Goal: Browse casually

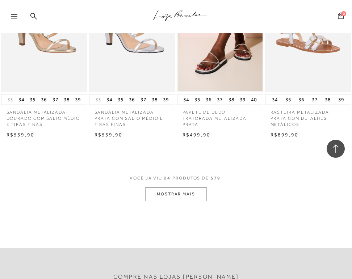
scroll to position [1050, 0]
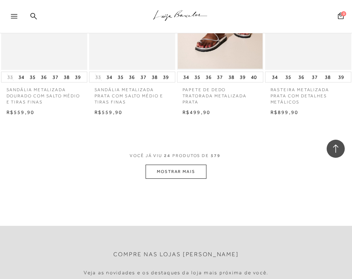
click at [197, 173] on button "MOSTRAR MAIS" at bounding box center [176, 172] width 61 height 14
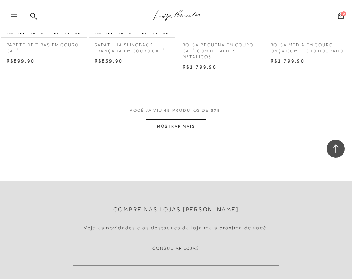
scroll to position [2208, 0]
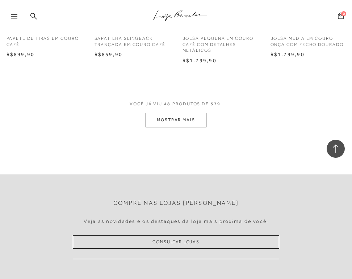
click at [201, 127] on button "MOSTRAR MAIS" at bounding box center [176, 120] width 61 height 14
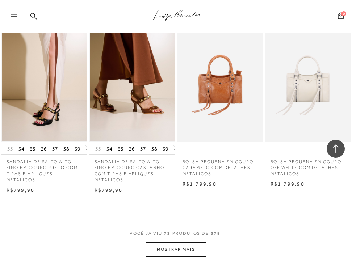
scroll to position [3294, 0]
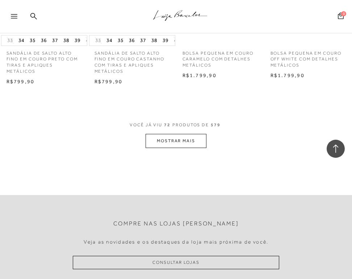
click at [202, 148] on button "MOSTRAR MAIS" at bounding box center [176, 141] width 61 height 14
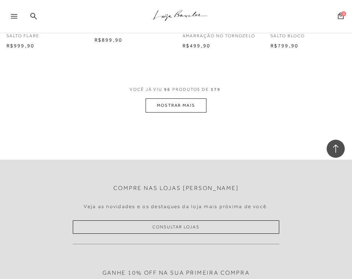
scroll to position [4403, 0]
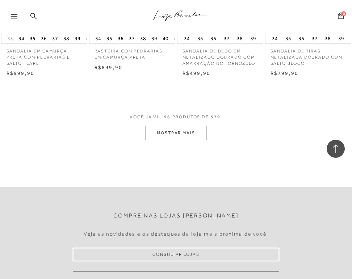
click at [188, 140] on button "MOSTRAR MAIS" at bounding box center [176, 133] width 61 height 14
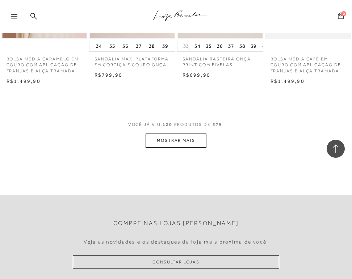
scroll to position [5489, 0]
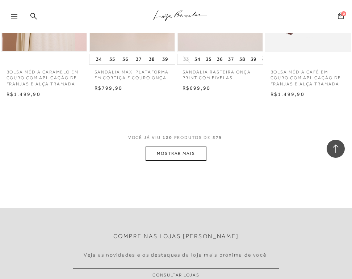
click at [157, 158] on button "MOSTRAR MAIS" at bounding box center [176, 154] width 61 height 14
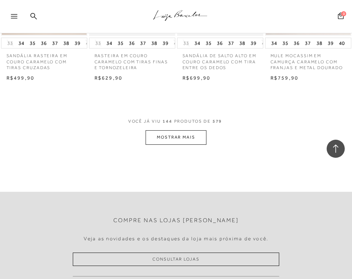
scroll to position [6611, 0]
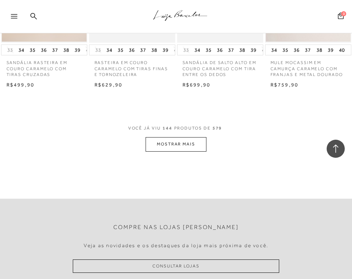
click at [169, 146] on button "MOSTRAR MAIS" at bounding box center [176, 144] width 61 height 14
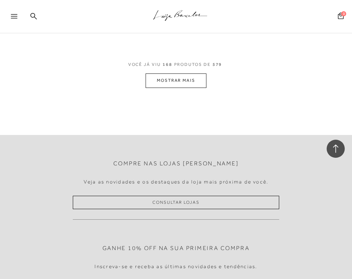
scroll to position [7696, 0]
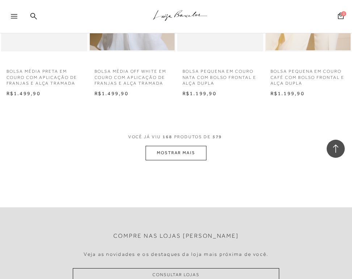
click at [188, 160] on button "MOSTRAR MAIS" at bounding box center [176, 153] width 61 height 14
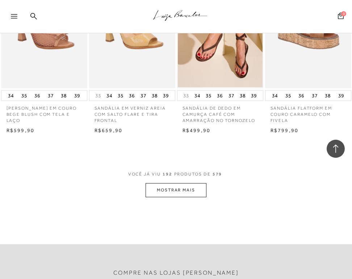
scroll to position [8782, 0]
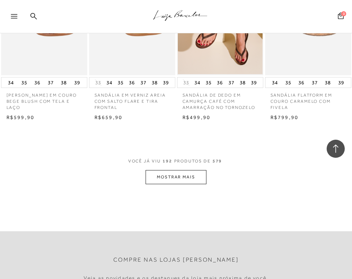
click at [199, 183] on button "MOSTRAR MAIS" at bounding box center [176, 177] width 61 height 14
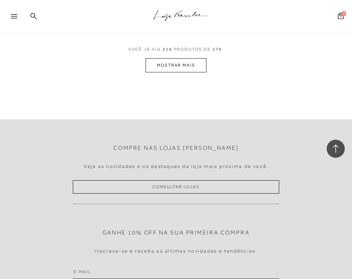
scroll to position [9990, 0]
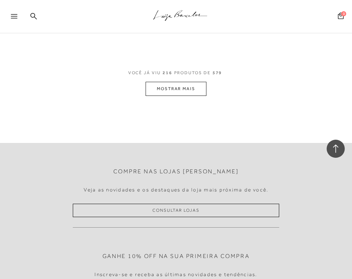
click at [183, 96] on button "MOSTRAR MAIS" at bounding box center [176, 89] width 61 height 14
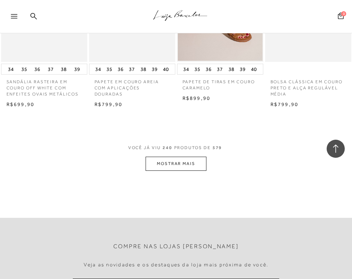
scroll to position [11063, 0]
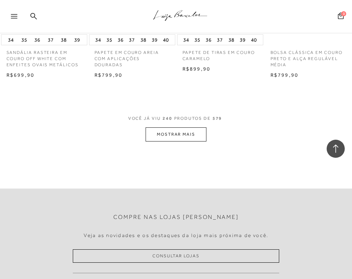
click at [187, 139] on button "MOSTRAR MAIS" at bounding box center [176, 134] width 61 height 14
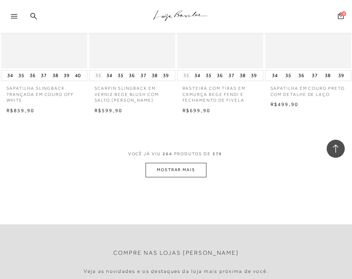
scroll to position [12185, 0]
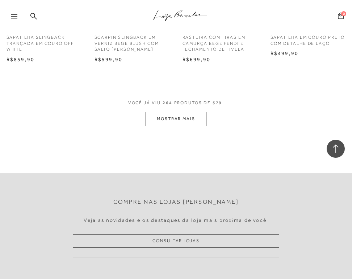
click at [173, 126] on button "MOSTRAR MAIS" at bounding box center [176, 119] width 61 height 14
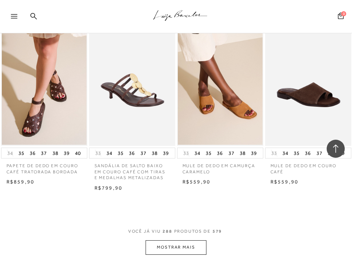
scroll to position [13307, 0]
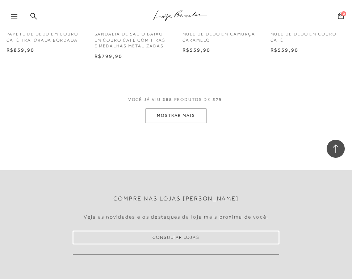
click at [201, 123] on button "MOSTRAR MAIS" at bounding box center [176, 116] width 61 height 14
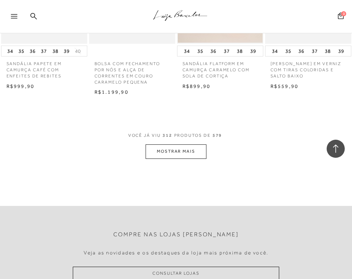
scroll to position [14429, 0]
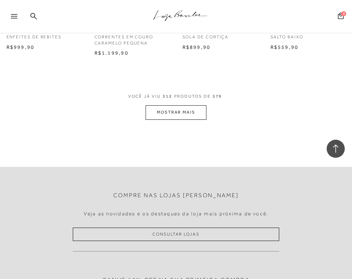
click at [193, 119] on button "MOSTRAR MAIS" at bounding box center [176, 112] width 61 height 14
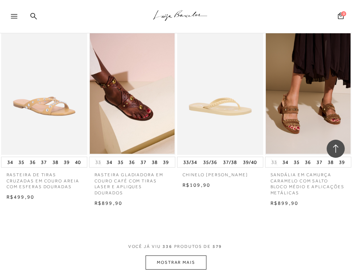
scroll to position [15443, 0]
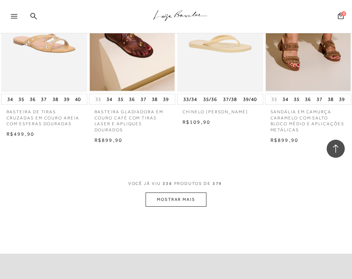
click at [198, 205] on button "MOSTRAR MAIS" at bounding box center [176, 200] width 61 height 14
